Goal: Task Accomplishment & Management: Use online tool/utility

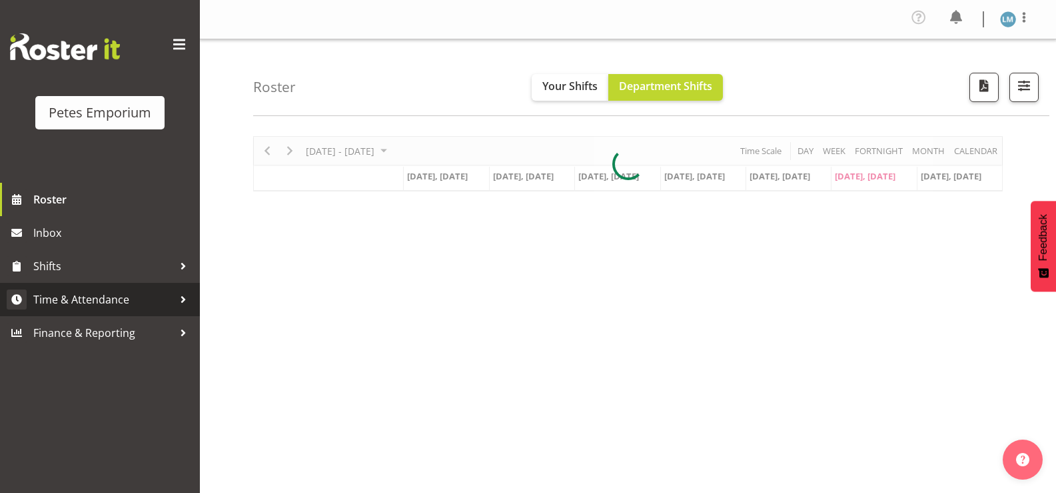
click at [133, 294] on span "Time & Attendance" at bounding box center [103, 299] width 140 height 20
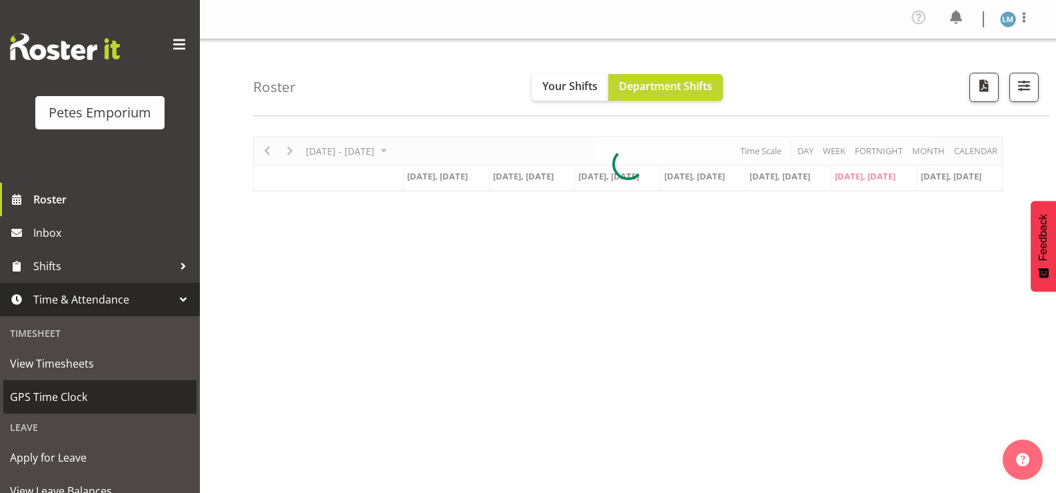
click at [113, 385] on link "GPS Time Clock" at bounding box center [99, 396] width 193 height 33
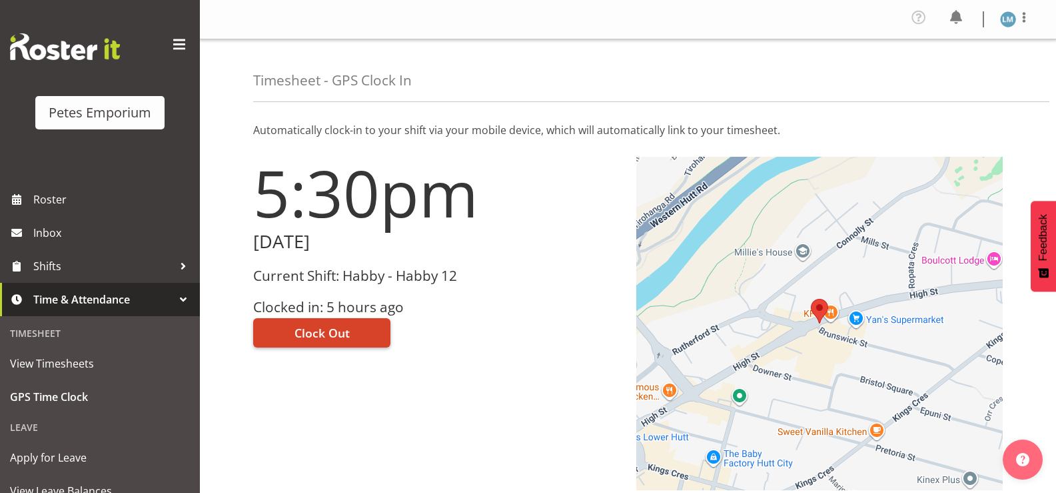
click at [322, 323] on button "Clock Out" at bounding box center [321, 332] width 137 height 29
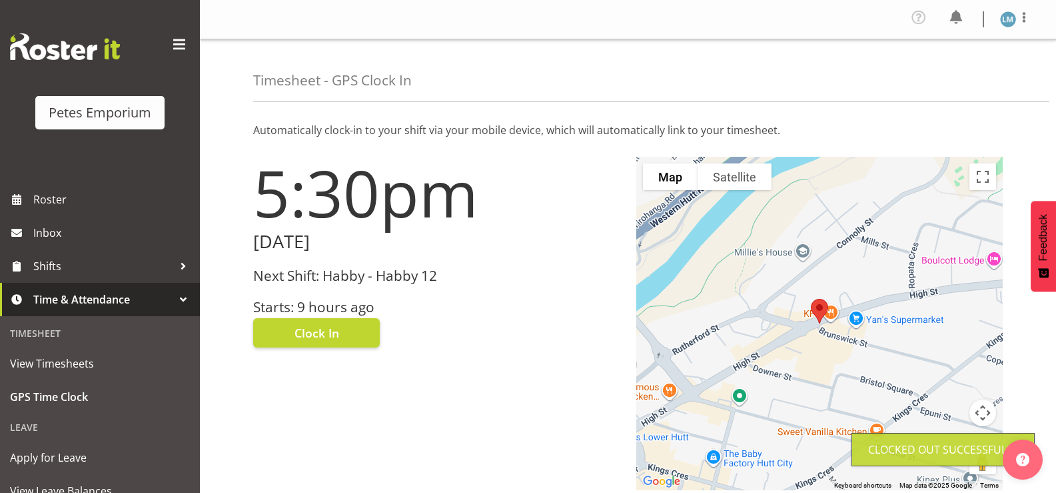
click at [1011, 16] on img at bounding box center [1008, 19] width 16 height 16
click at [960, 76] on link "Log Out" at bounding box center [968, 73] width 128 height 24
